Goal: Check status: Check status

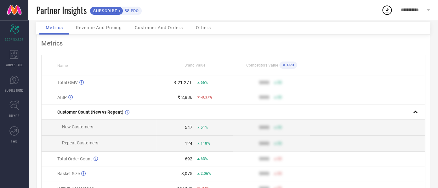
click at [92, 31] on div "Revenue And Pricing" at bounding box center [99, 28] width 59 height 13
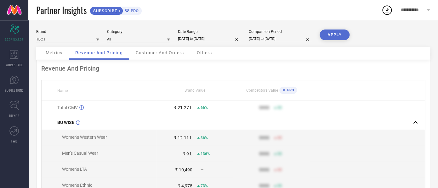
click at [181, 38] on input "[DATE] to [DATE]" at bounding box center [209, 39] width 63 height 7
select select "8"
select select "2025"
select select "9"
select select "2025"
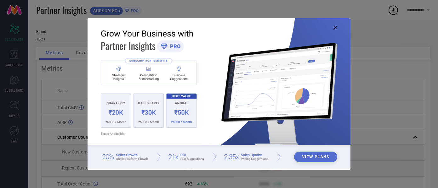
click at [333, 26] on img at bounding box center [218, 93] width 263 height 151
click at [335, 27] on icon at bounding box center [335, 28] width 4 height 4
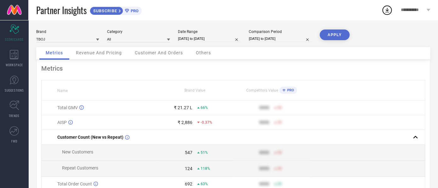
click at [184, 37] on input "[DATE] to [DATE]" at bounding box center [209, 39] width 63 height 7
select select "8"
select select "2025"
select select "9"
select select "2025"
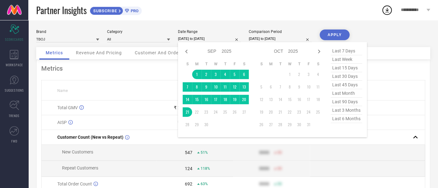
click at [143, 75] on div "Metrics Name Brand Value Competitors Value PRO Total GMV ₹ 21.27 L 66% 9999 50 …" at bounding box center [233, 156] width 394 height 192
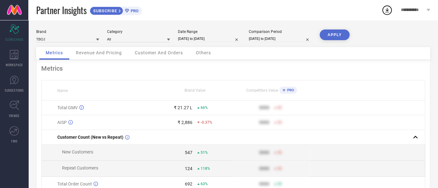
click at [103, 49] on div "Revenue And Pricing" at bounding box center [99, 53] width 59 height 13
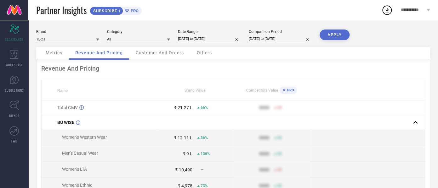
click at [66, 53] on div "Metrics" at bounding box center [53, 53] width 29 height 13
